Goal: Information Seeking & Learning: Check status

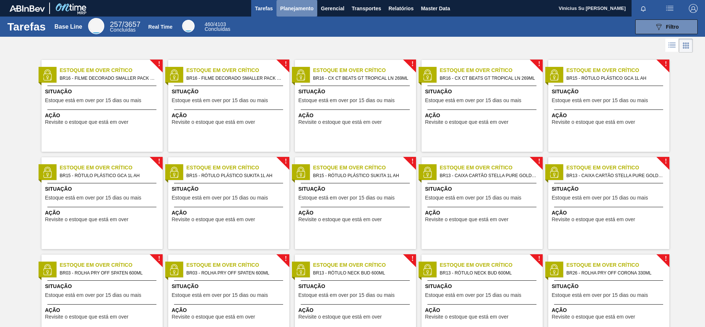
click at [302, 5] on span "Planejamento" at bounding box center [296, 8] width 33 height 9
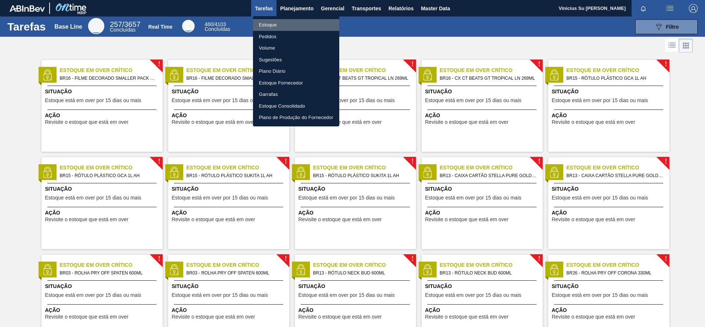
click at [273, 26] on li "Estoque" at bounding box center [296, 25] width 86 height 12
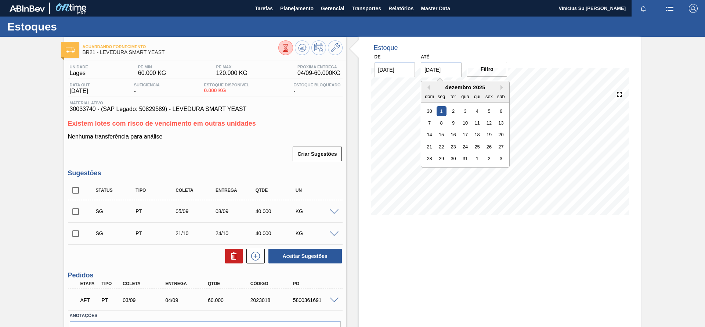
click at [445, 76] on input "01/12/2025" at bounding box center [441, 69] width 41 height 15
click at [359, 138] on div "Estoque De 04/09/2025 Até 01/12/2025 Filtro 04/09 Projeção de Estoque 56.587 Ne…" at bounding box center [500, 131] width 282 height 189
click at [637, 142] on div "Estoque De 04/09/2025 Até 01/12/2025 Filtro 29/11 Projeção de Estoque 86.128 Ne…" at bounding box center [500, 131] width 282 height 189
click at [354, 141] on div "Estoque De 04/09/2025 Até 01/12/2025 Filtro 04/09 Projeção de Estoque 56.587 Ne…" at bounding box center [493, 204] width 295 height 334
click at [351, 148] on div "Estoque De 04/09/2025 Até 01/12/2025 Filtro 04/09 Projeção de Estoque 56.587 Ne…" at bounding box center [493, 204] width 295 height 334
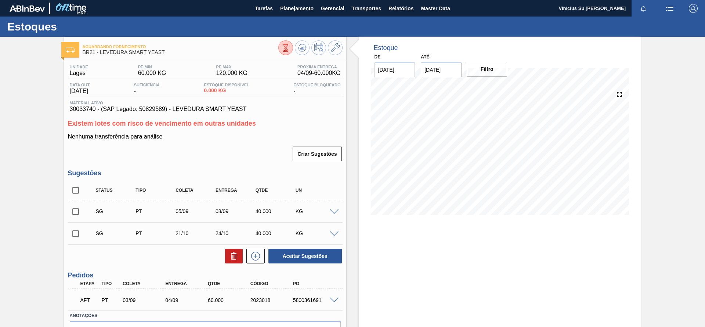
click at [26, 169] on div "Aguardando Fornecimento BR21 - LEVEDURA SMART YEAST Unidade Lages PE MIN 60.000…" at bounding box center [352, 204] width 705 height 334
click at [37, 111] on div "Aguardando Fornecimento BR21 - LEVEDURA SMART YEAST Unidade Lages PE MIN 60.000…" at bounding box center [352, 204] width 705 height 334
click at [46, 115] on div "Aguardando Fornecimento BR21 - LEVEDURA SMART YEAST Unidade Lages PE MIN 60.000…" at bounding box center [352, 204] width 705 height 334
click at [42, 122] on div "Aguardando Fornecimento BR21 - LEVEDURA SMART YEAST Unidade Lages PE MIN 60.000…" at bounding box center [352, 204] width 705 height 334
click at [33, 138] on div "Aguardando Fornecimento BR21 - LEVEDURA SMART YEAST Unidade Lages PE MIN 60.000…" at bounding box center [352, 204] width 705 height 334
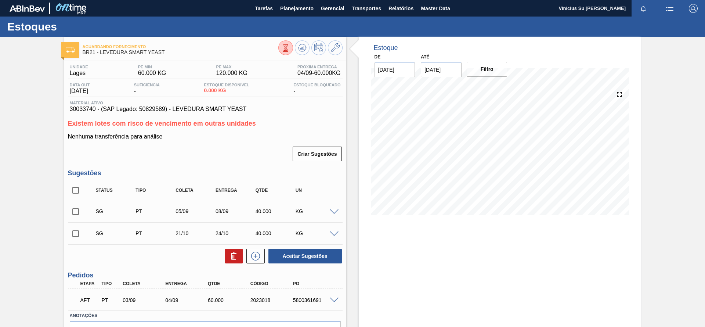
click at [33, 152] on div "Aguardando Fornecimento BR21 - LEVEDURA SMART YEAST Unidade Lages PE MIN 60.000…" at bounding box center [352, 204] width 705 height 334
click at [37, 177] on div "Aguardando Fornecimento BR21 - LEVEDURA SMART YEAST Unidade Lages PE MIN 60.000…" at bounding box center [352, 204] width 705 height 334
click at [39, 160] on div "Aguardando Fornecimento BR21 - LEVEDURA SMART YEAST Unidade Lages PE MIN 60.000…" at bounding box center [352, 204] width 705 height 334
click at [35, 169] on div "Aguardando Fornecimento BR21 - LEVEDURA SMART YEAST Unidade Lages PE MIN 60.000…" at bounding box center [352, 204] width 705 height 334
click at [37, 163] on div "Aguardando Fornecimento BR21 - LEVEDURA SMART YEAST Unidade Lages PE MIN 60.000…" at bounding box center [352, 204] width 705 height 334
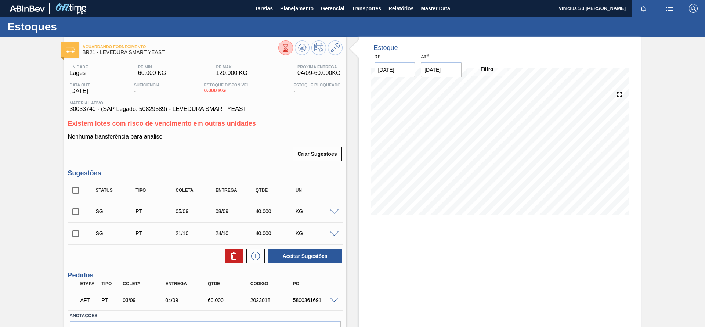
click at [35, 169] on div "Aguardando Fornecimento BR21 - LEVEDURA SMART YEAST Unidade Lages PE MIN 60.000…" at bounding box center [352, 204] width 705 height 334
click at [35, 167] on div "Aguardando Fornecimento BR21 - LEVEDURA SMART YEAST Unidade Lages PE MIN 60.000…" at bounding box center [352, 204] width 705 height 334
click at [34, 171] on div "Aguardando Fornecimento BR21 - LEVEDURA SMART YEAST Unidade Lages PE MIN 60.000…" at bounding box center [352, 204] width 705 height 334
click at [35, 164] on div "Aguardando Fornecimento BR21 - LEVEDURA SMART YEAST Unidade Lages PE MIN 60.000…" at bounding box center [352, 204] width 705 height 334
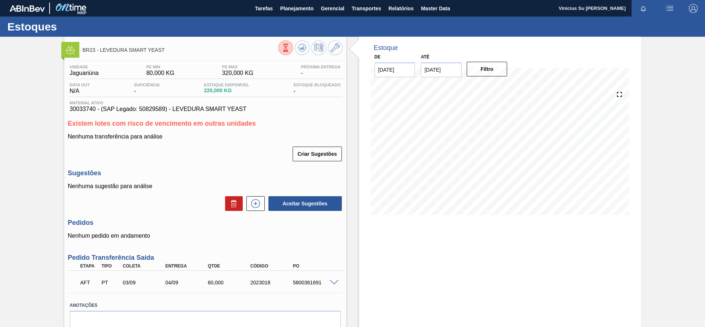
click at [642, 138] on div "BR23 - LEVEDURA SMART YEAST Unidade Jaguariúna PE MIN 80,000 KG PE MAX 320,000 …" at bounding box center [352, 198] width 705 height 323
